Goal: Navigation & Orientation: Find specific page/section

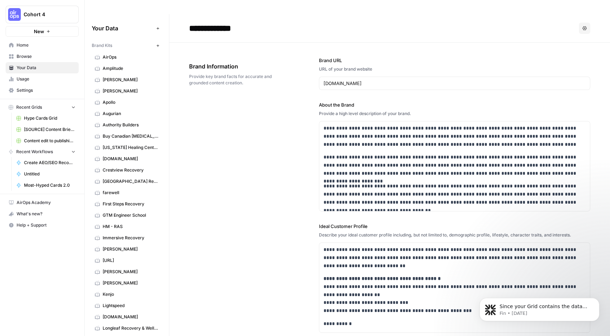
scroll to position [431, 0]
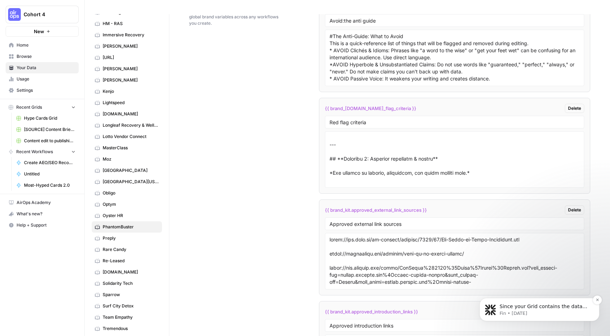
click at [542, 308] on p "Since your Grid contains the data but the Read from Grid step returns nothing, …" at bounding box center [545, 306] width 91 height 7
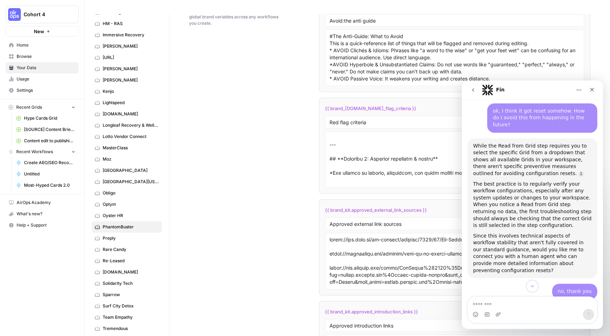
scroll to position [507, 0]
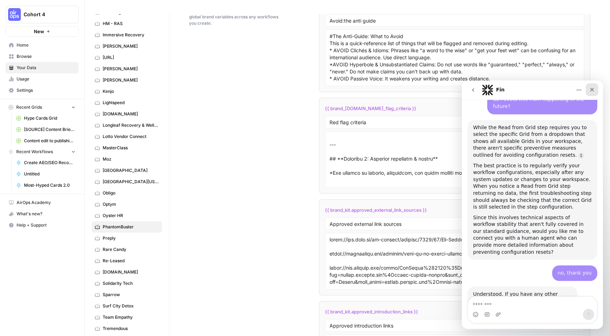
click at [590, 87] on div "Close" at bounding box center [592, 89] width 13 height 13
